Goal: Browse casually: Explore the website without a specific task or goal

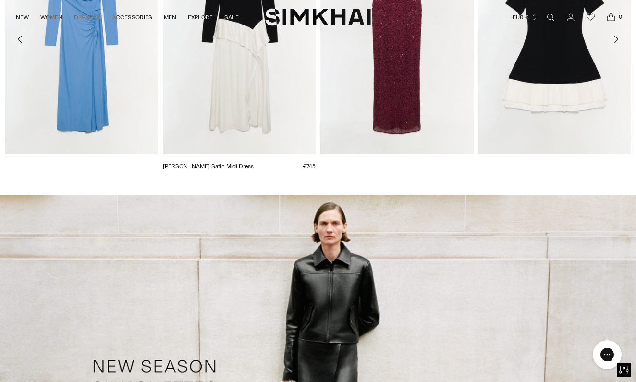
scroll to position [1329, 0]
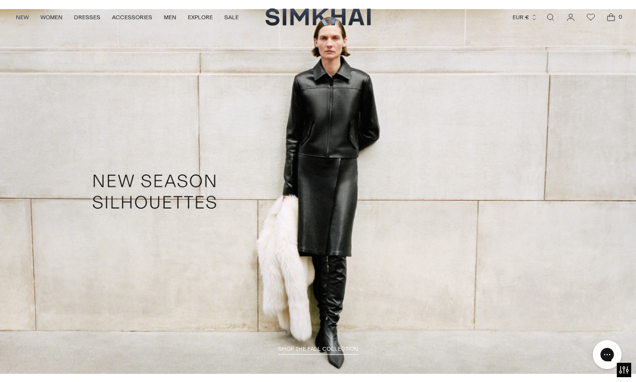
drag, startPoint x: 308, startPoint y: 153, endPoint x: 343, endPoint y: 152, distance: 35.6
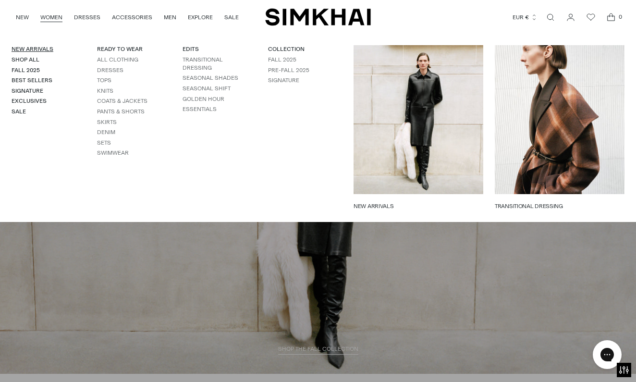
click at [26, 51] on link "New Arrivals" at bounding box center [33, 49] width 42 height 7
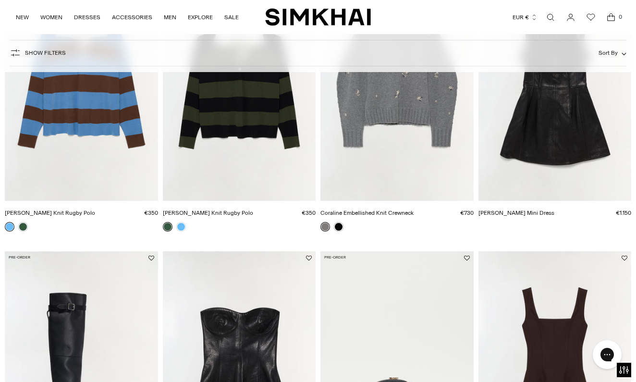
scroll to position [-34, 0]
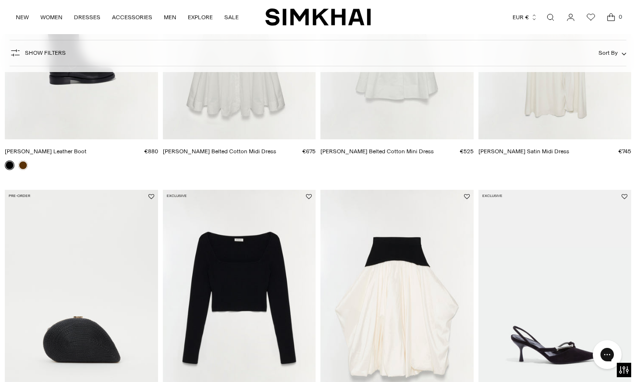
scroll to position [646, 0]
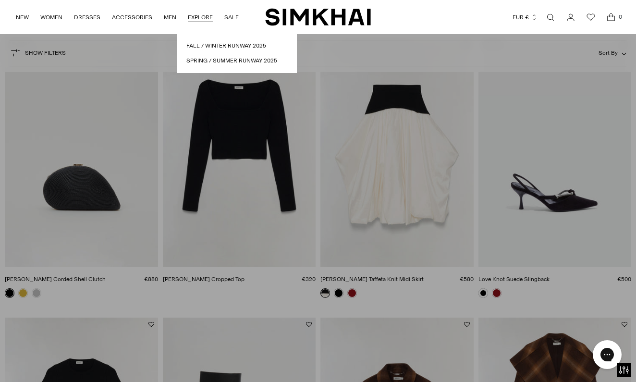
click at [195, 18] on link "EXPLORE" at bounding box center [200, 17] width 25 height 21
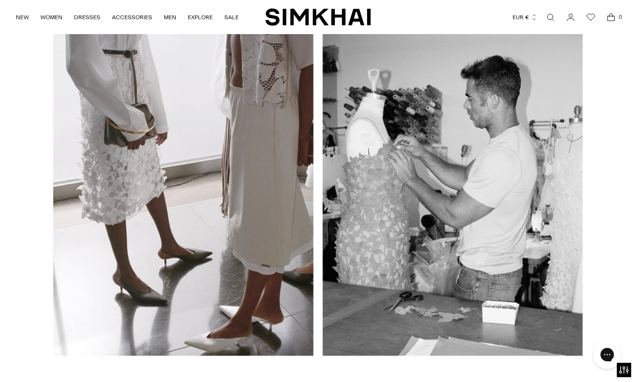
scroll to position [2481, 0]
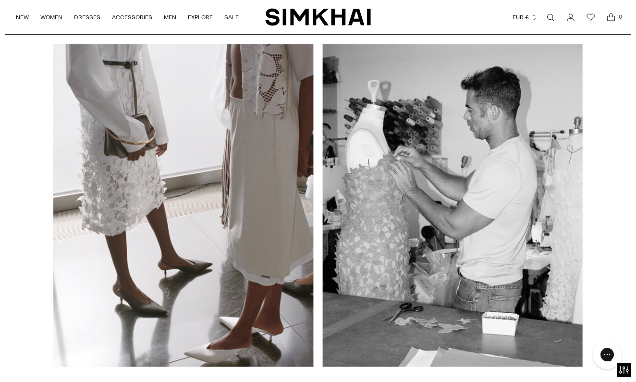
click at [186, 186] on div at bounding box center [318, 205] width 636 height 332
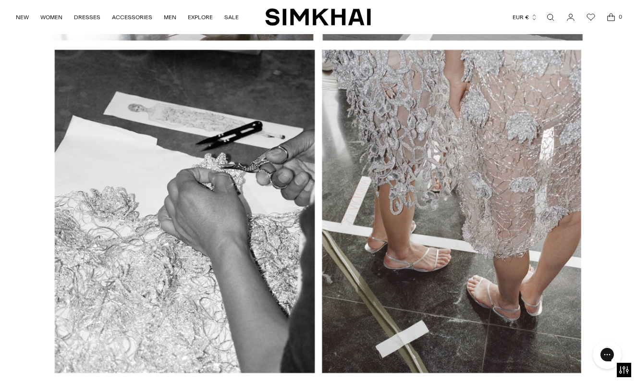
scroll to position [2807, 0]
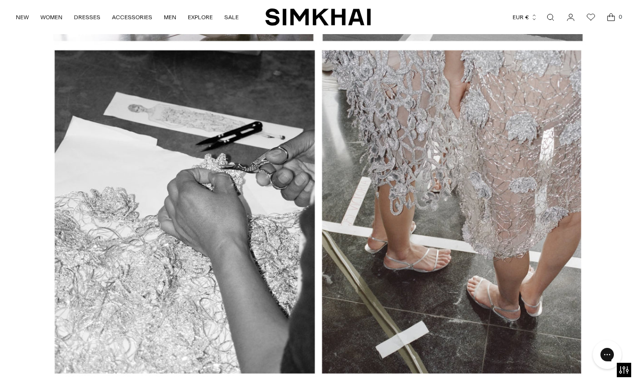
drag, startPoint x: 450, startPoint y: 180, endPoint x: 556, endPoint y: 182, distance: 106.2
click at [552, 182] on div at bounding box center [318, 212] width 636 height 332
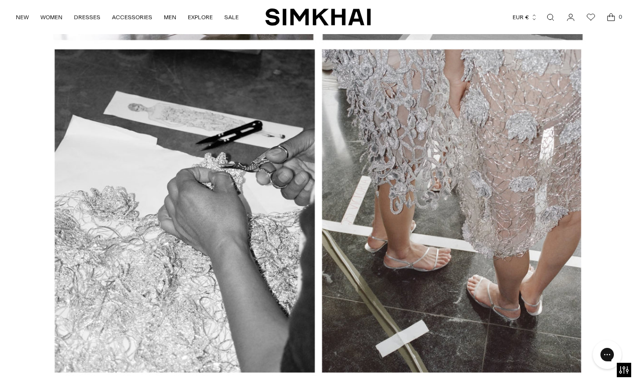
scroll to position [2808, 0]
